Goal: Obtain resource: Download file/media

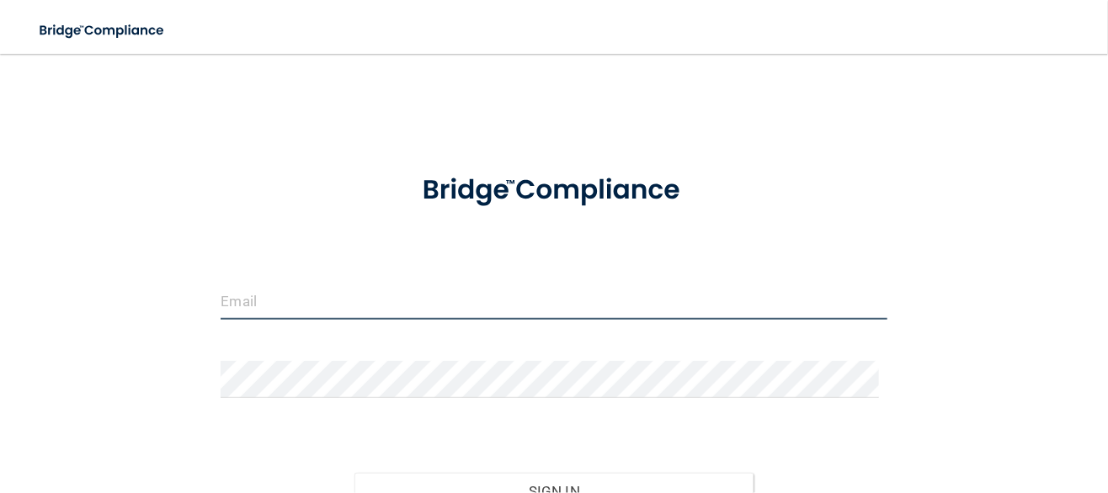
type input "[EMAIL_ADDRESS][DOMAIN_NAME]"
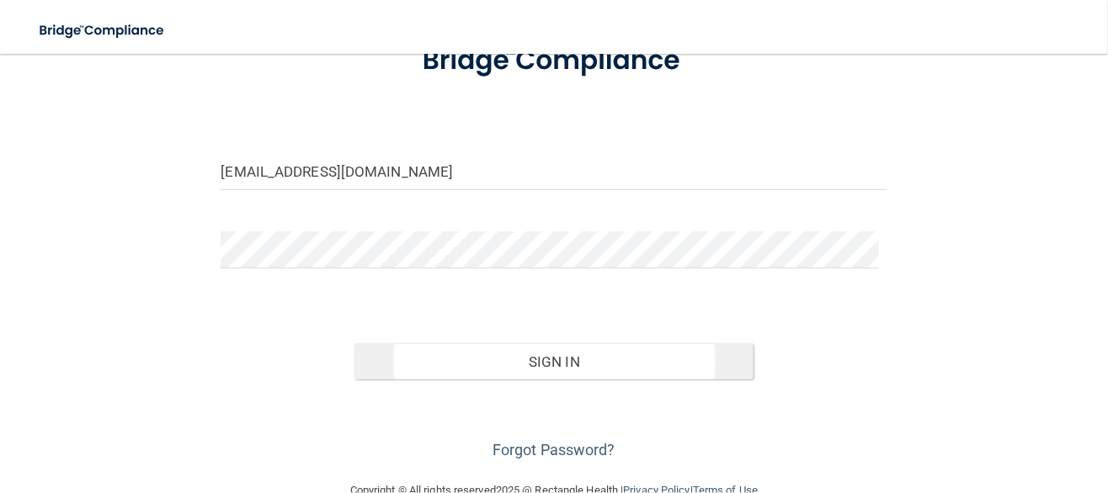
scroll to position [128, 0]
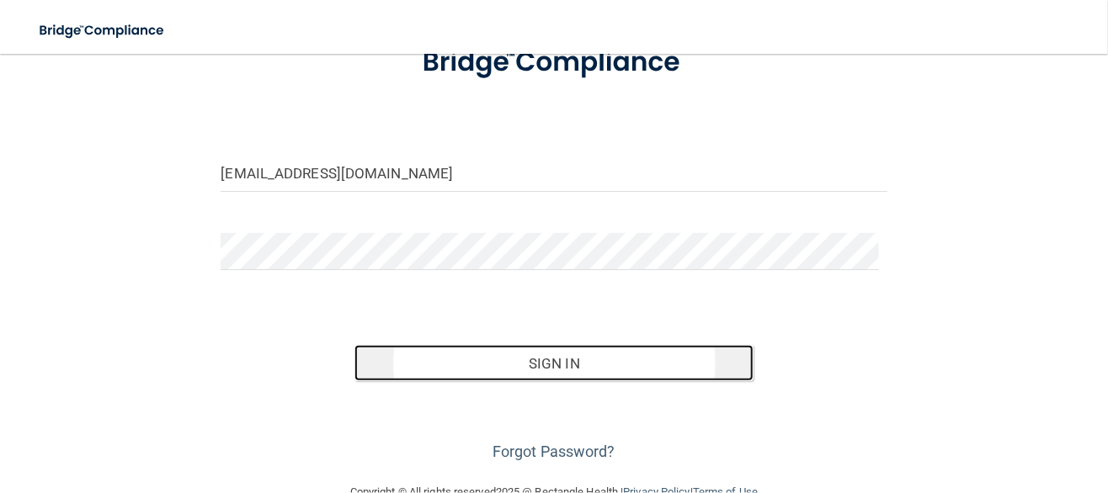
click at [602, 365] on button "Sign In" at bounding box center [554, 363] width 400 height 37
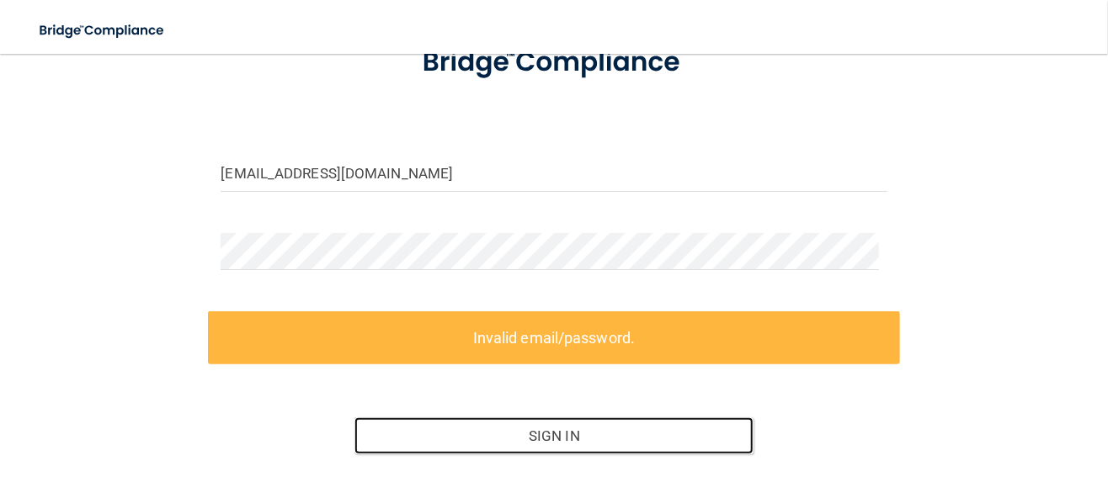
scroll to position [0, 0]
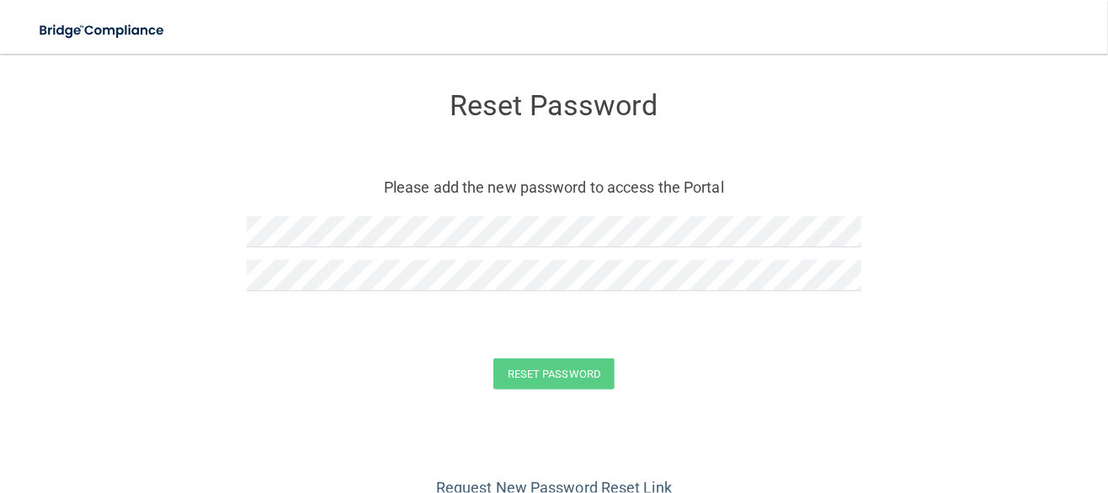
click at [239, 232] on form "Reset Password Please add the new password to access the Portal Reset Password …" at bounding box center [554, 244] width 1041 height 347
click at [547, 381] on button "Reset Password" at bounding box center [553, 374] width 121 height 31
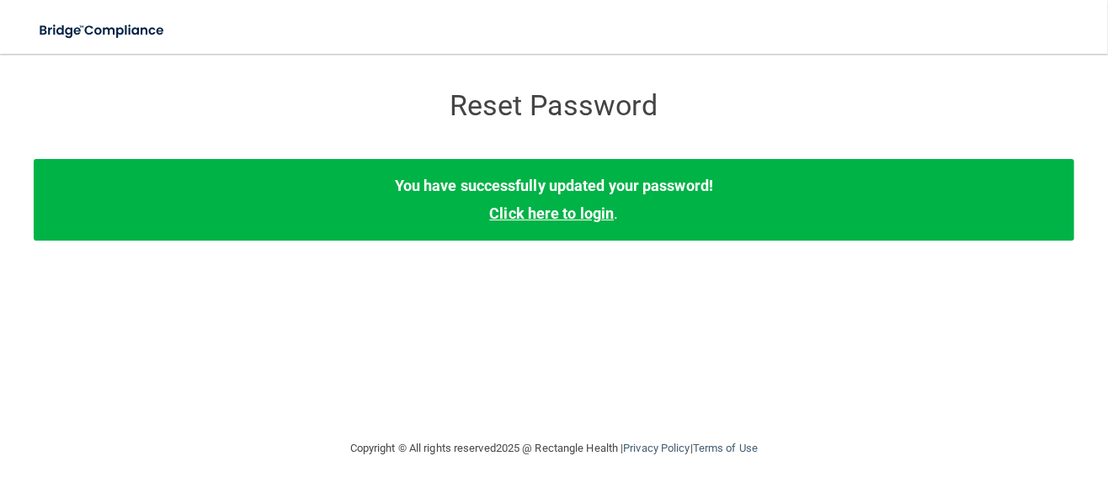
click at [544, 217] on link "Click here to login" at bounding box center [551, 214] width 125 height 18
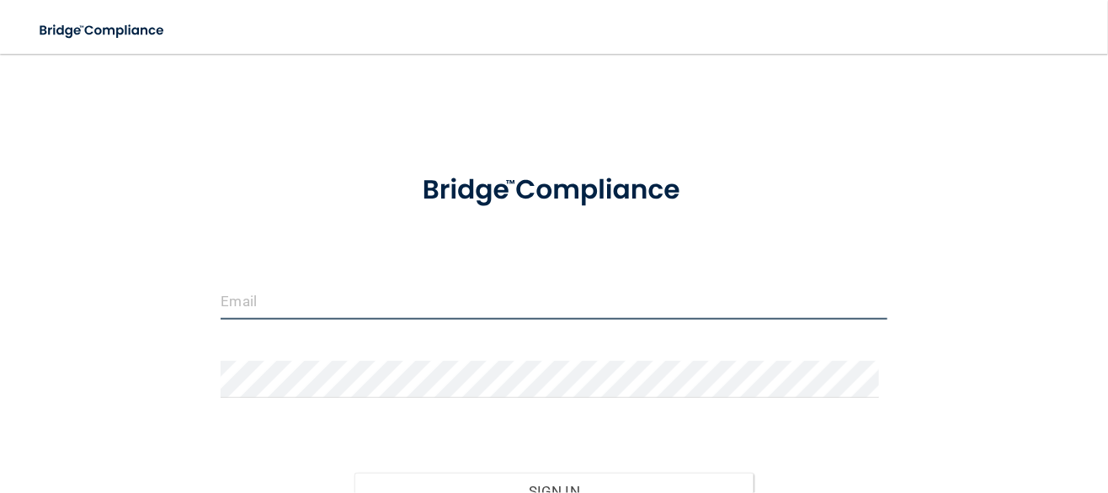
type input "[EMAIL_ADDRESS][DOMAIN_NAME]"
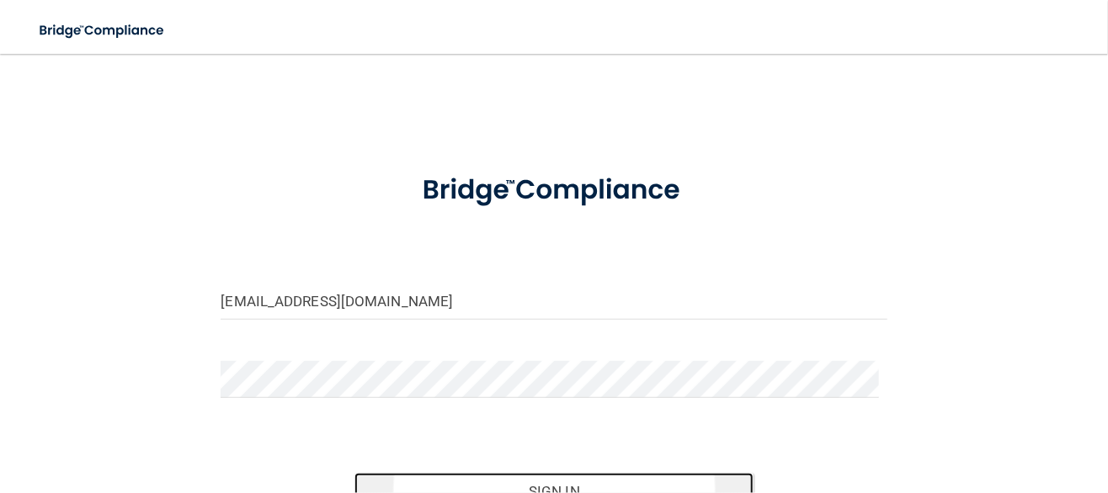
click at [555, 483] on button "Sign In" at bounding box center [554, 491] width 400 height 37
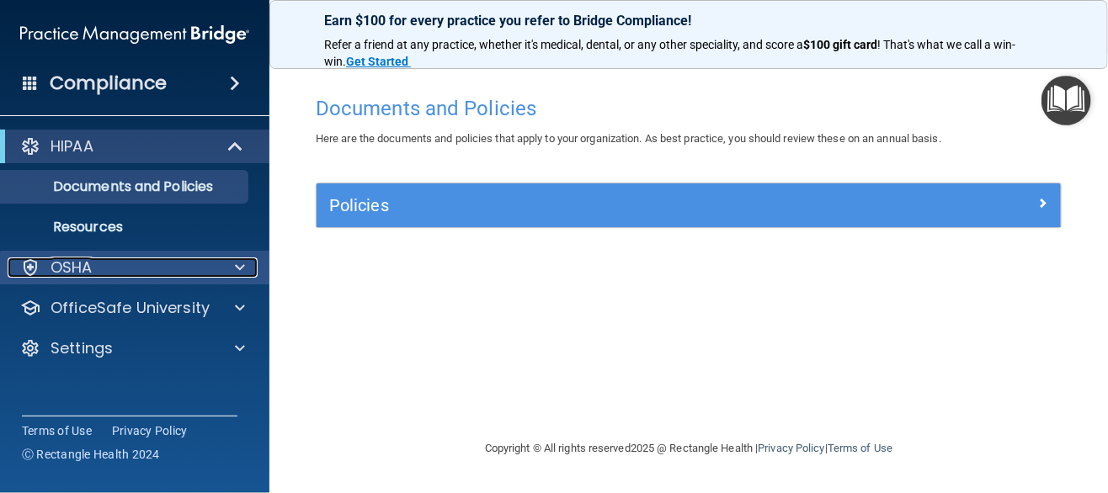
click at [88, 262] on p "OSHA" at bounding box center [72, 268] width 42 height 20
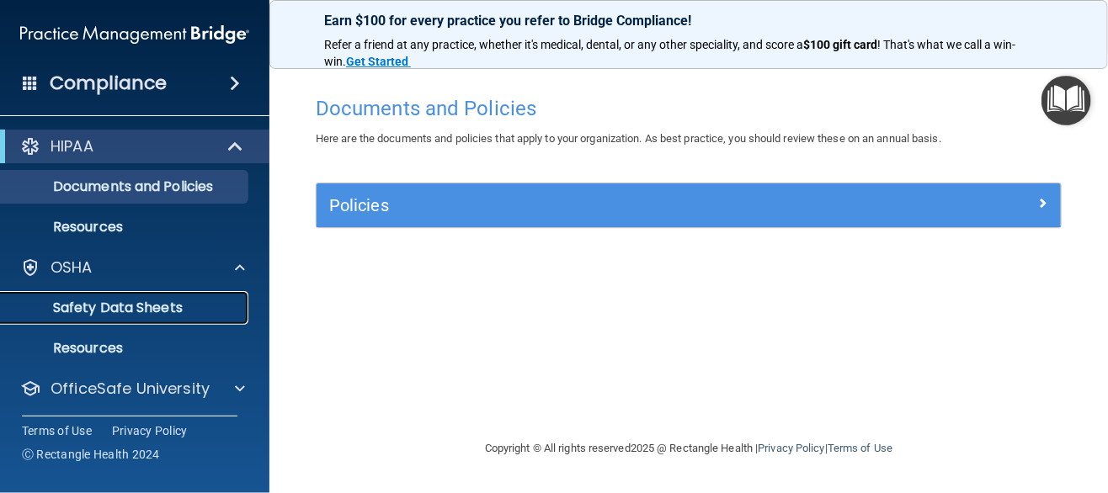
click at [130, 315] on p "Safety Data Sheets" at bounding box center [126, 308] width 230 height 17
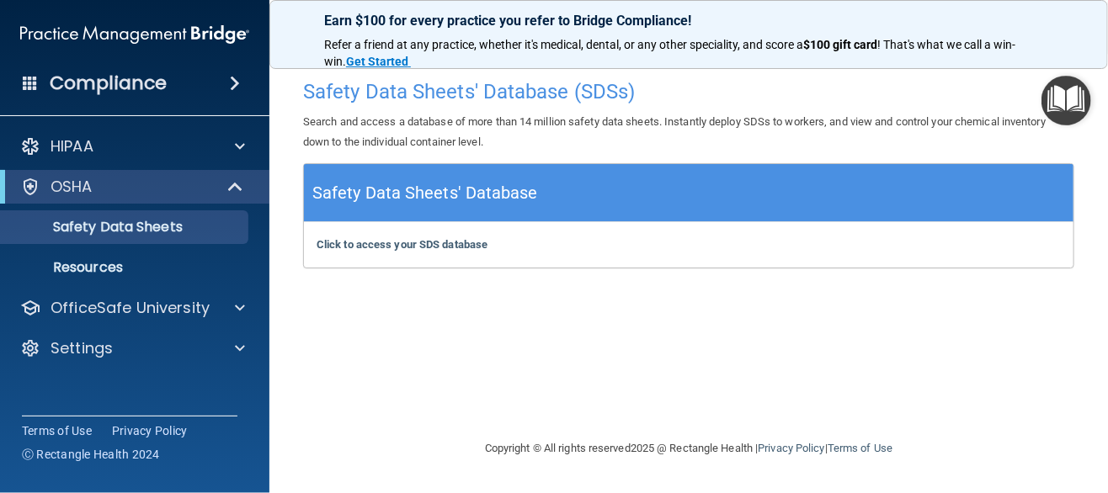
click at [627, 200] on div "Safety Data Sheets' Database" at bounding box center [689, 193] width 770 height 58
click at [237, 81] on span at bounding box center [235, 83] width 10 height 20
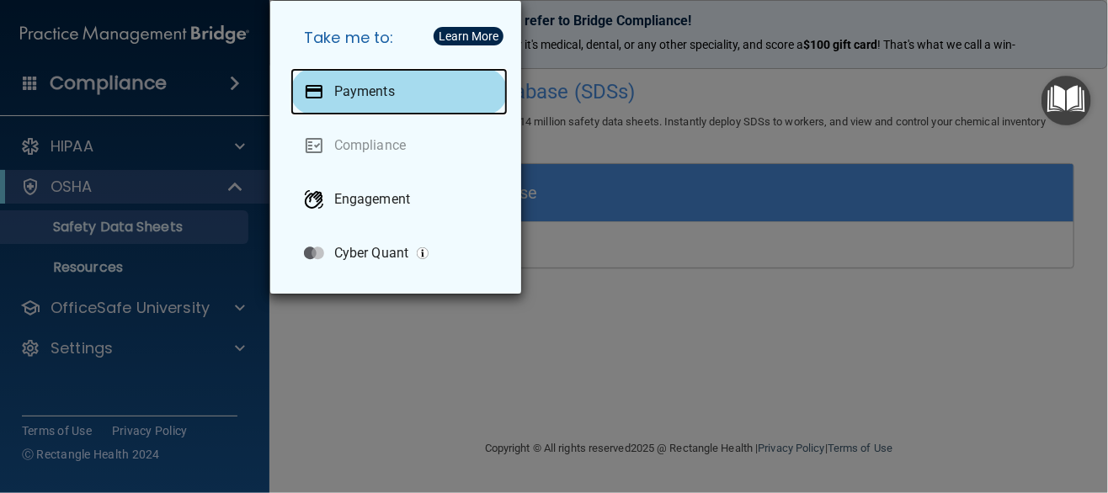
click at [360, 93] on p "Payments" at bounding box center [364, 91] width 61 height 17
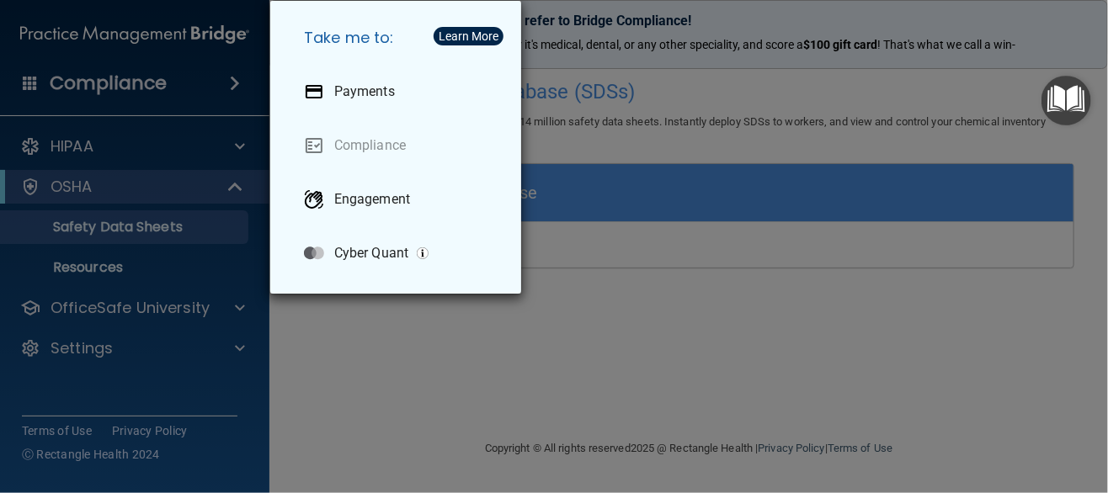
click at [91, 143] on div "Take me to: Payments Compliance Engagement Cyber Quant" at bounding box center [554, 246] width 1108 height 493
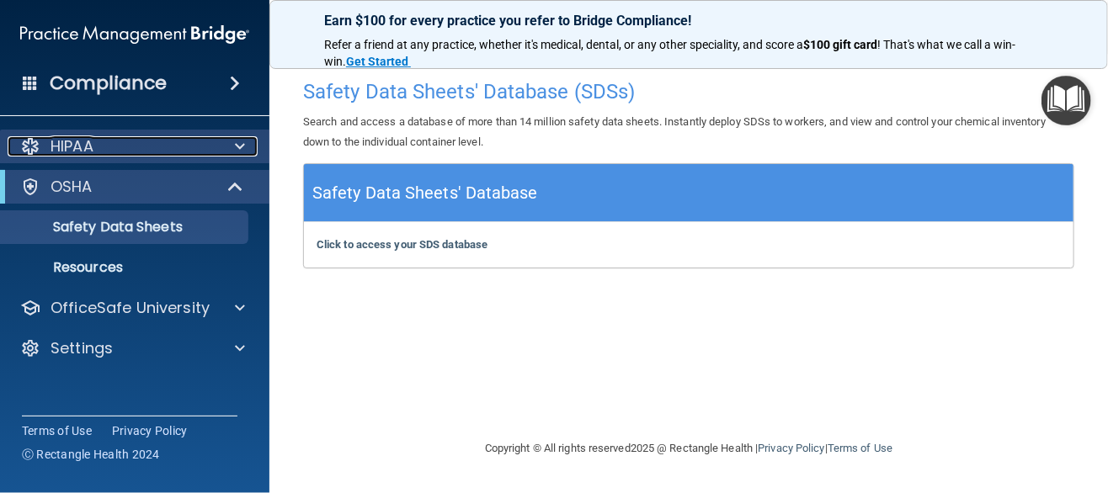
click at [237, 144] on span at bounding box center [240, 146] width 10 height 20
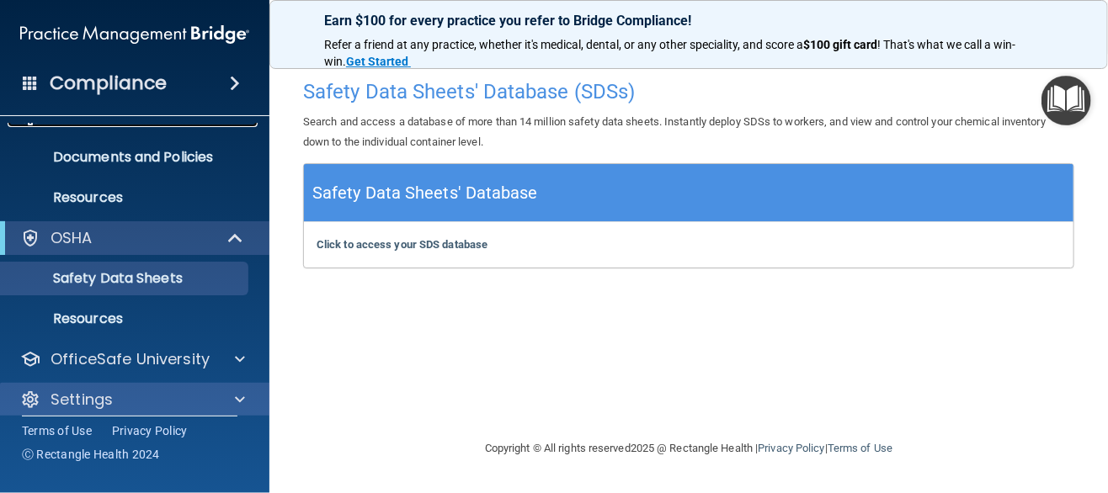
scroll to position [43, 0]
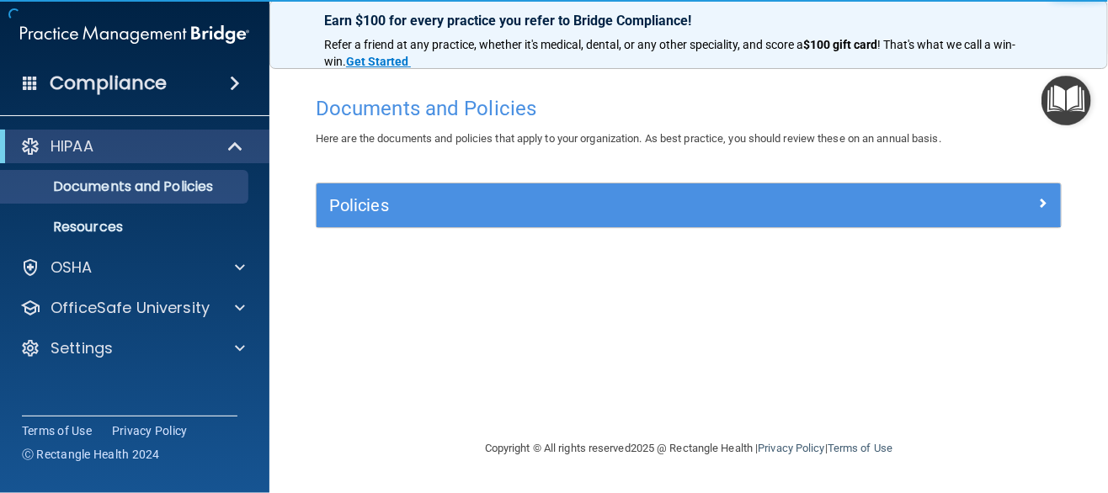
click at [132, 83] on h4 "Compliance" at bounding box center [108, 84] width 117 height 24
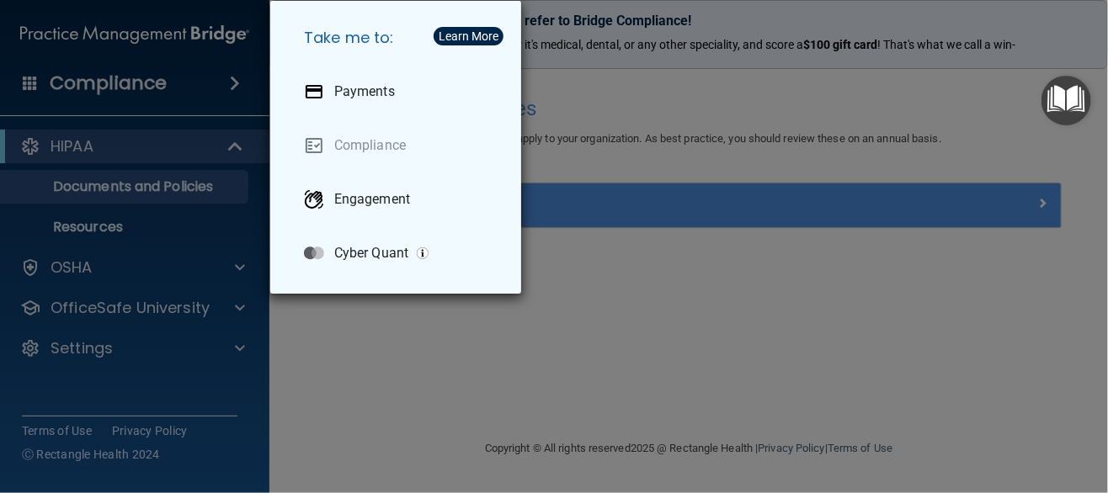
click at [237, 79] on div "Take me to: Payments Compliance Engagement Cyber Quant" at bounding box center [554, 246] width 1108 height 493
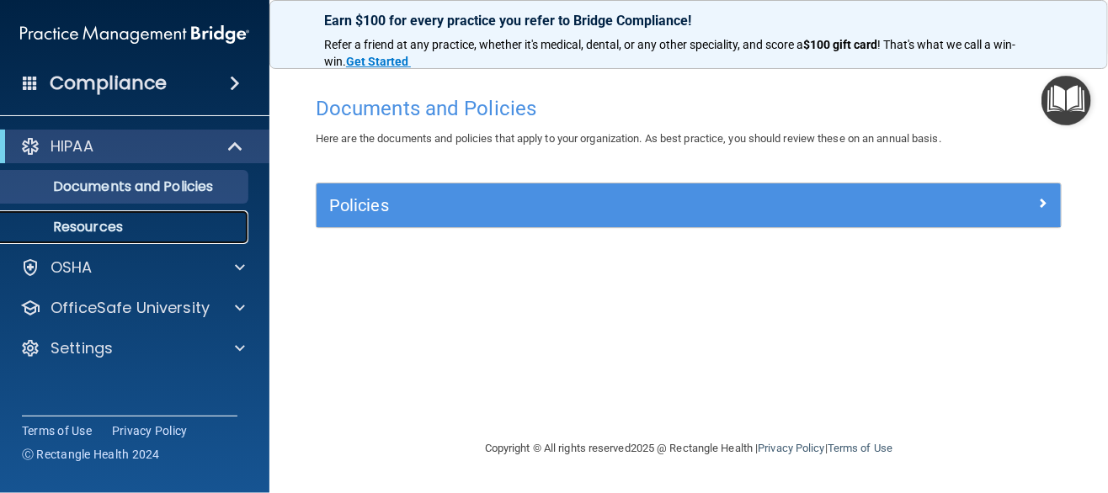
click at [106, 226] on p "Resources" at bounding box center [126, 227] width 230 height 17
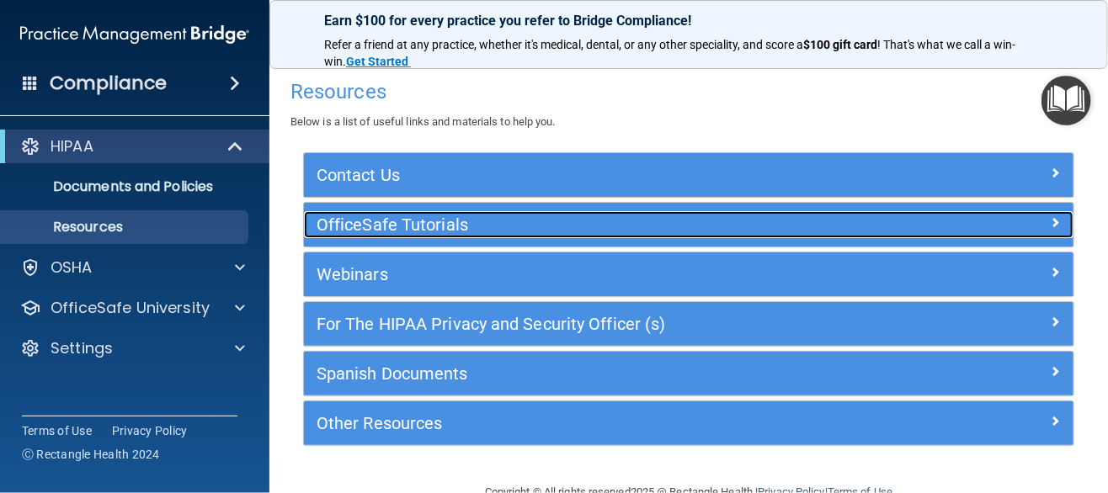
click at [1051, 221] on span at bounding box center [1056, 222] width 10 height 20
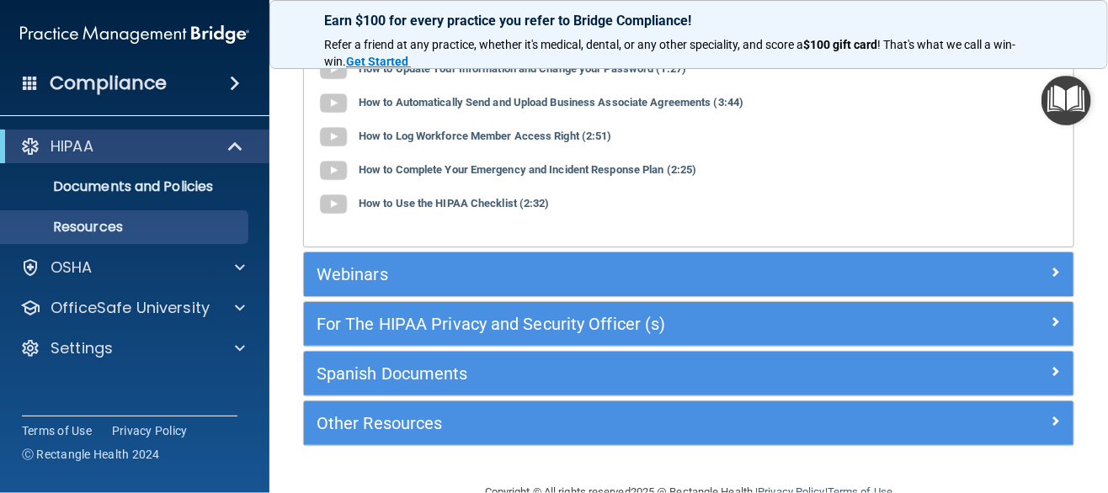
scroll to position [253, 0]
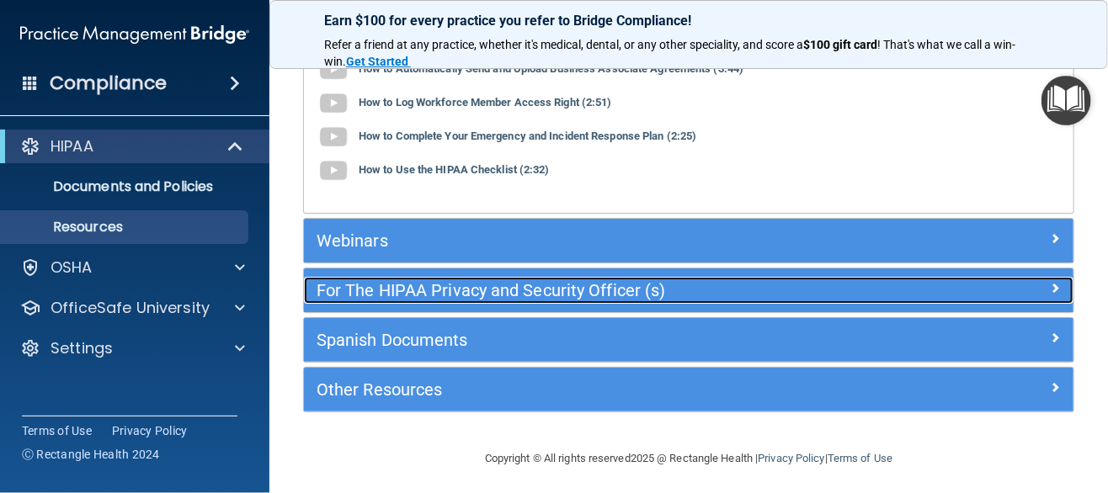
click at [1051, 280] on span at bounding box center [1056, 288] width 10 height 20
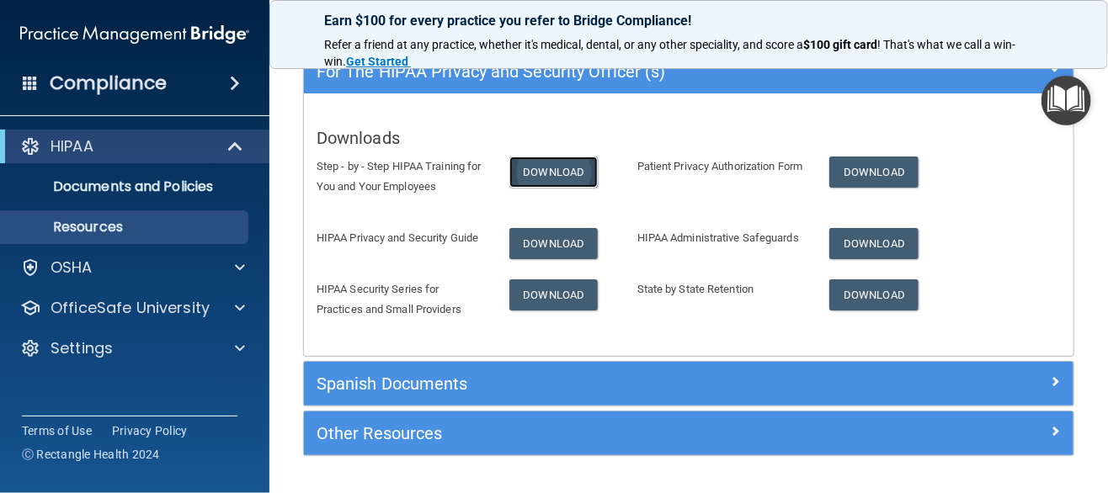
click at [552, 168] on link "Download" at bounding box center [553, 172] width 89 height 31
click at [540, 242] on link "Download" at bounding box center [553, 243] width 89 height 31
click at [557, 311] on link "Download" at bounding box center [553, 295] width 89 height 31
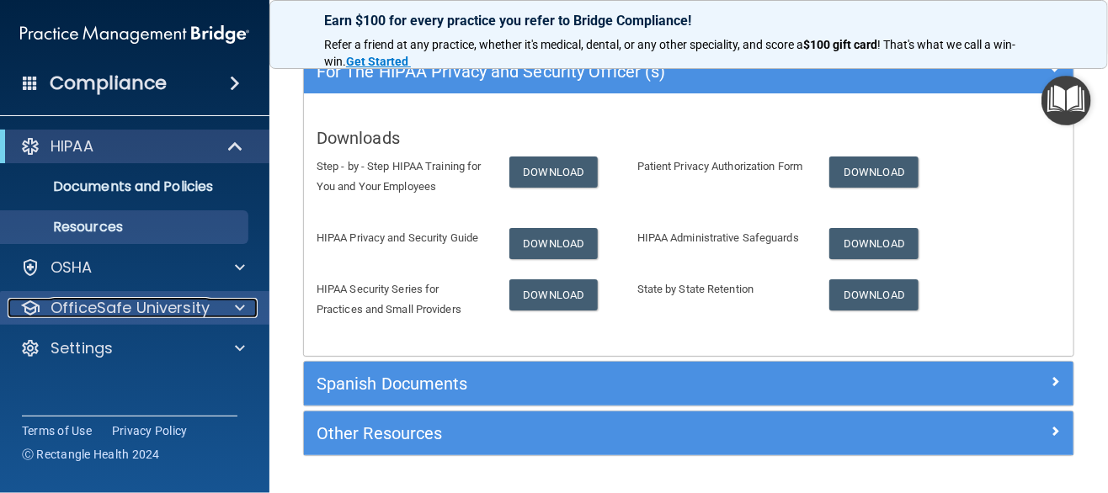
click at [228, 303] on div at bounding box center [237, 308] width 42 height 20
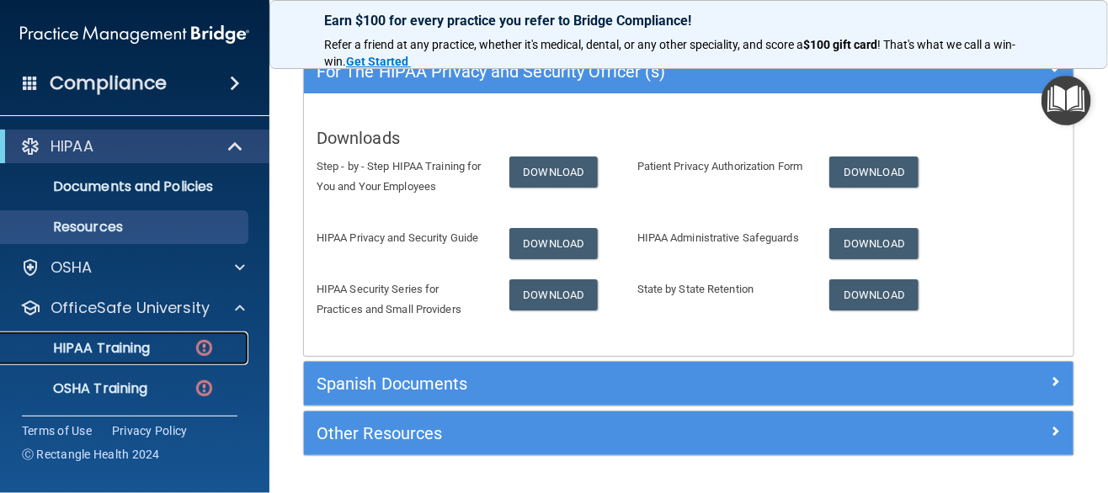
click at [130, 358] on link "HIPAA Training" at bounding box center [115, 349] width 265 height 34
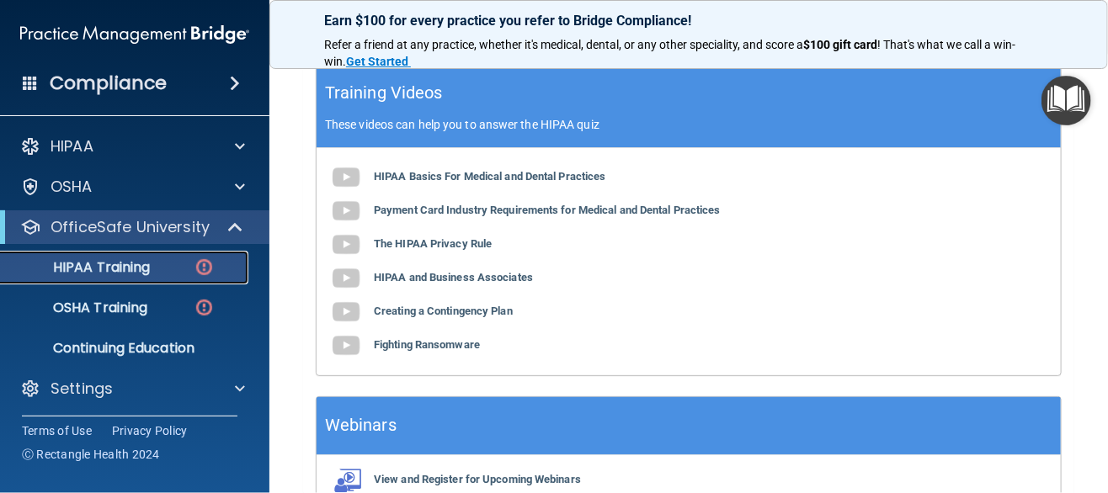
scroll to position [828, 0]
